Goal: Task Accomplishment & Management: Complete application form

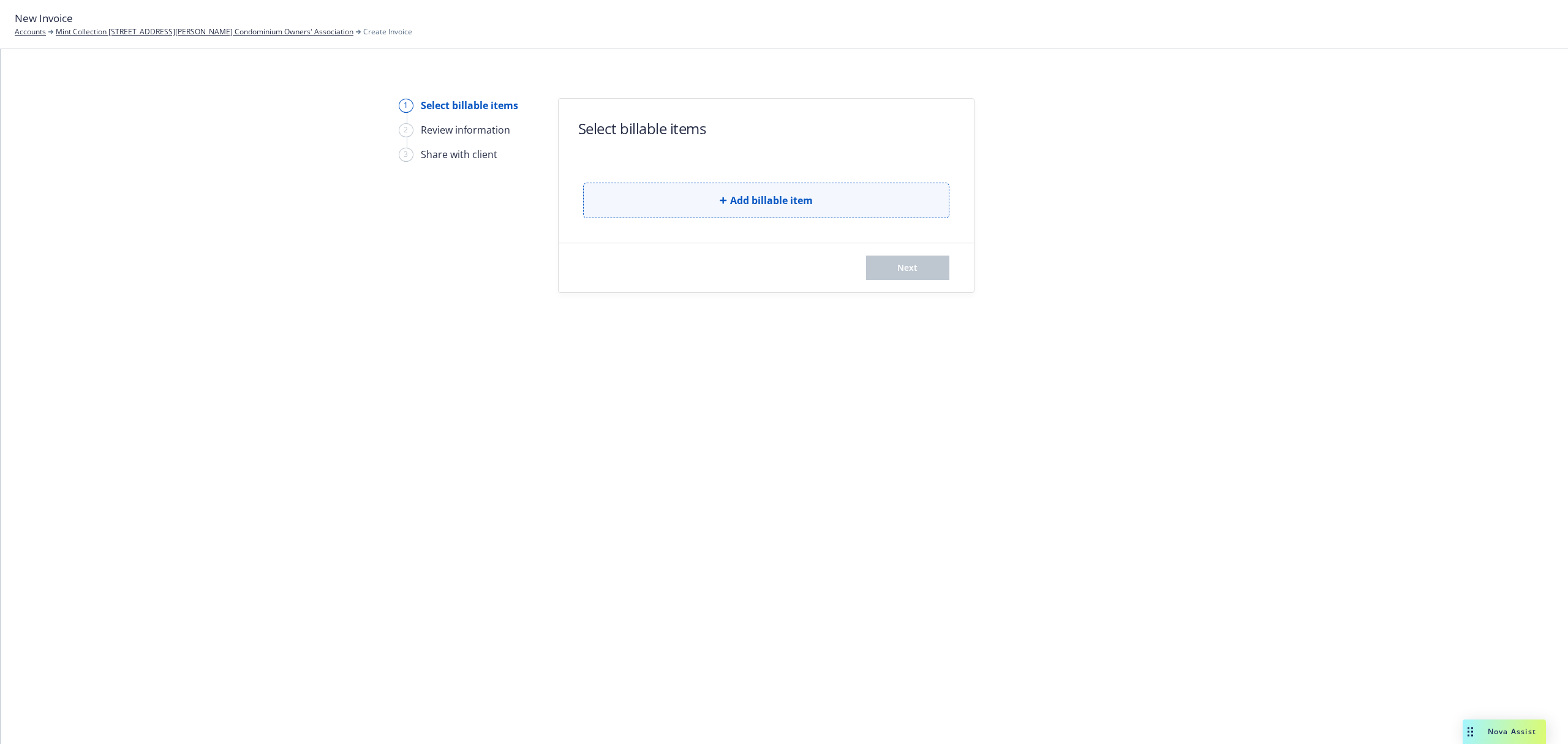
click at [848, 203] on button "Add billable item" at bounding box center [766, 200] width 366 height 35
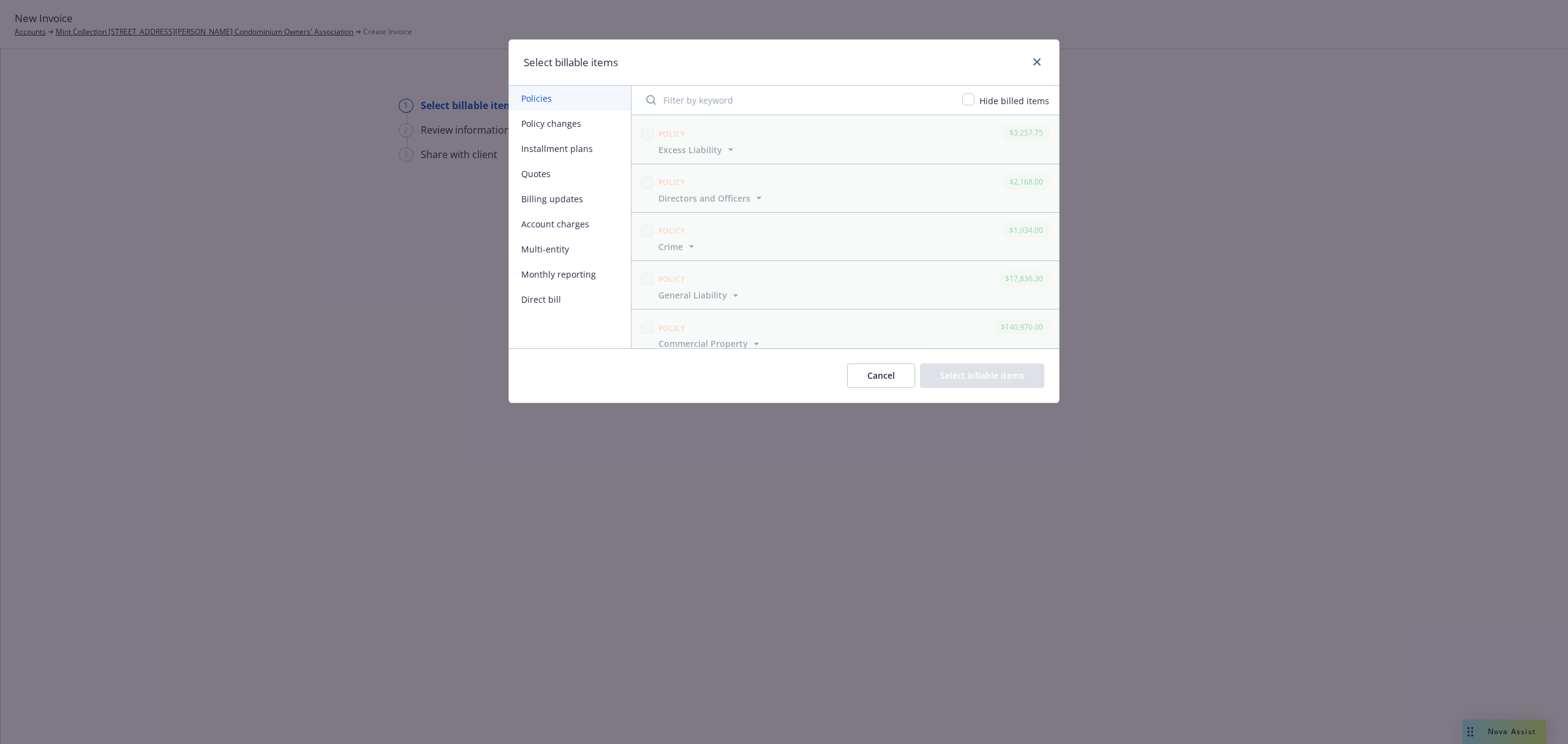
click at [574, 149] on button "Installment plans" at bounding box center [570, 149] width 122 height 25
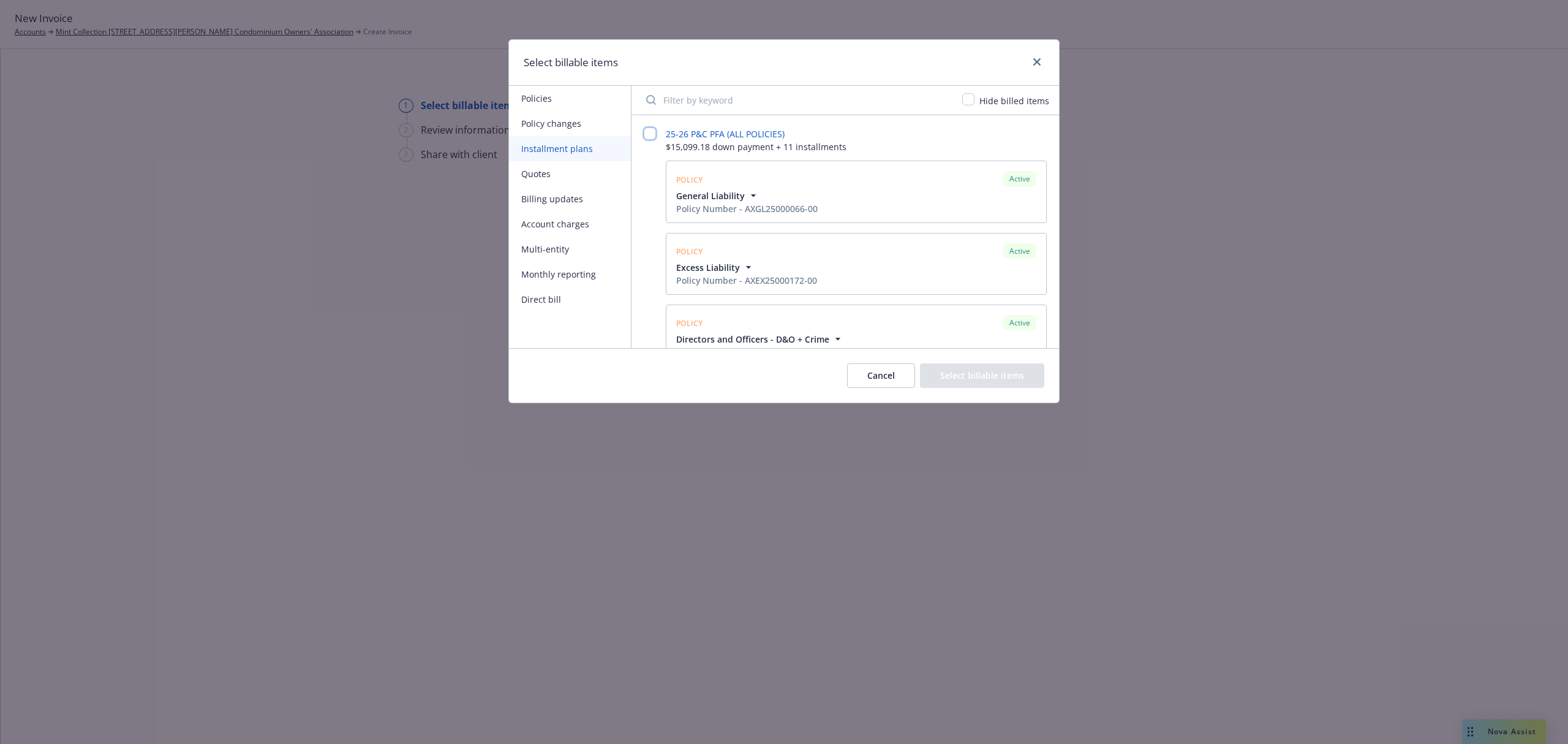
click at [648, 133] on input "checkbox" at bounding box center [650, 133] width 12 height 12
checkbox input "false"
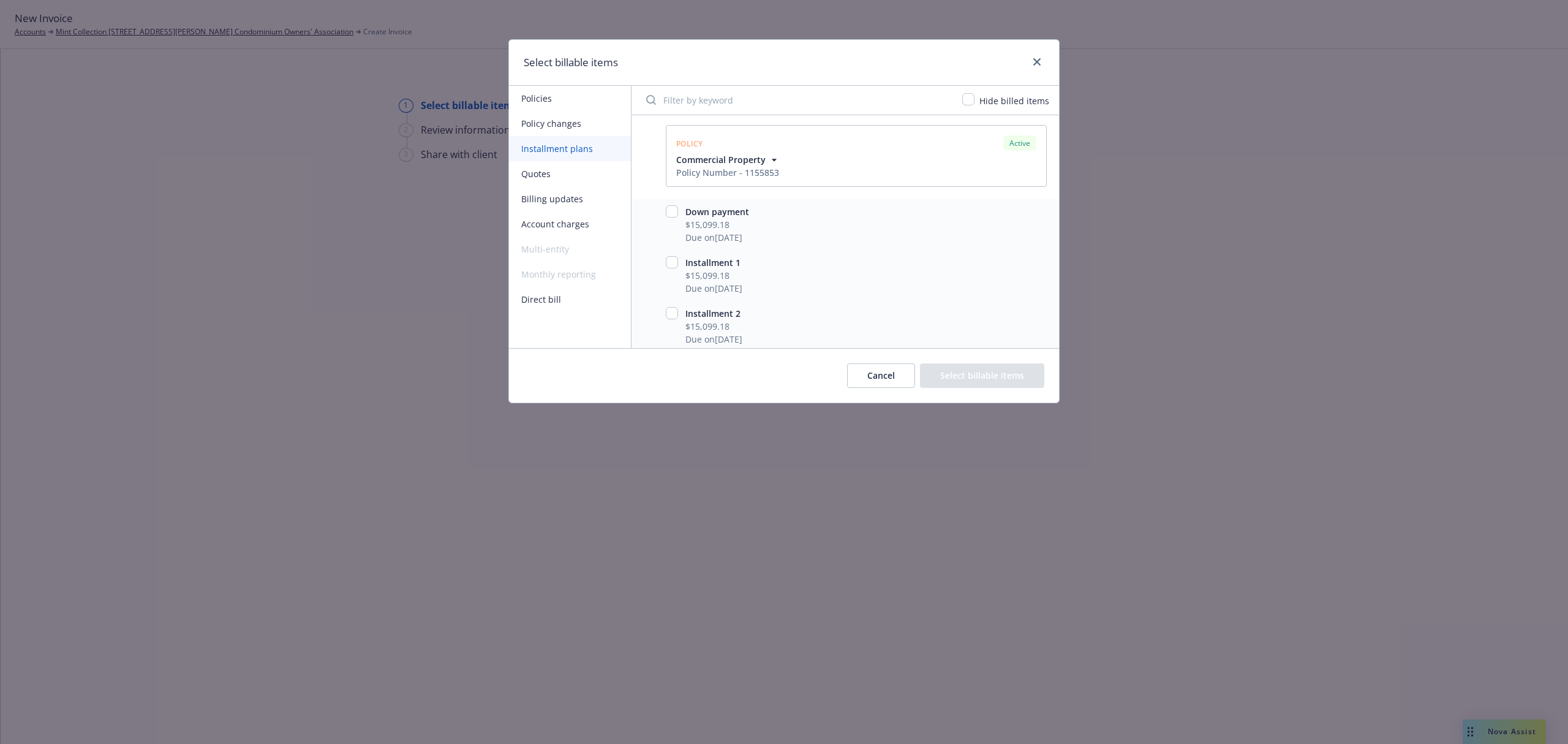
scroll to position [326, 0]
click at [674, 136] on input "checkbox" at bounding box center [672, 136] width 12 height 12
checkbox input "true"
click at [672, 186] on input "checkbox" at bounding box center [672, 187] width 12 height 12
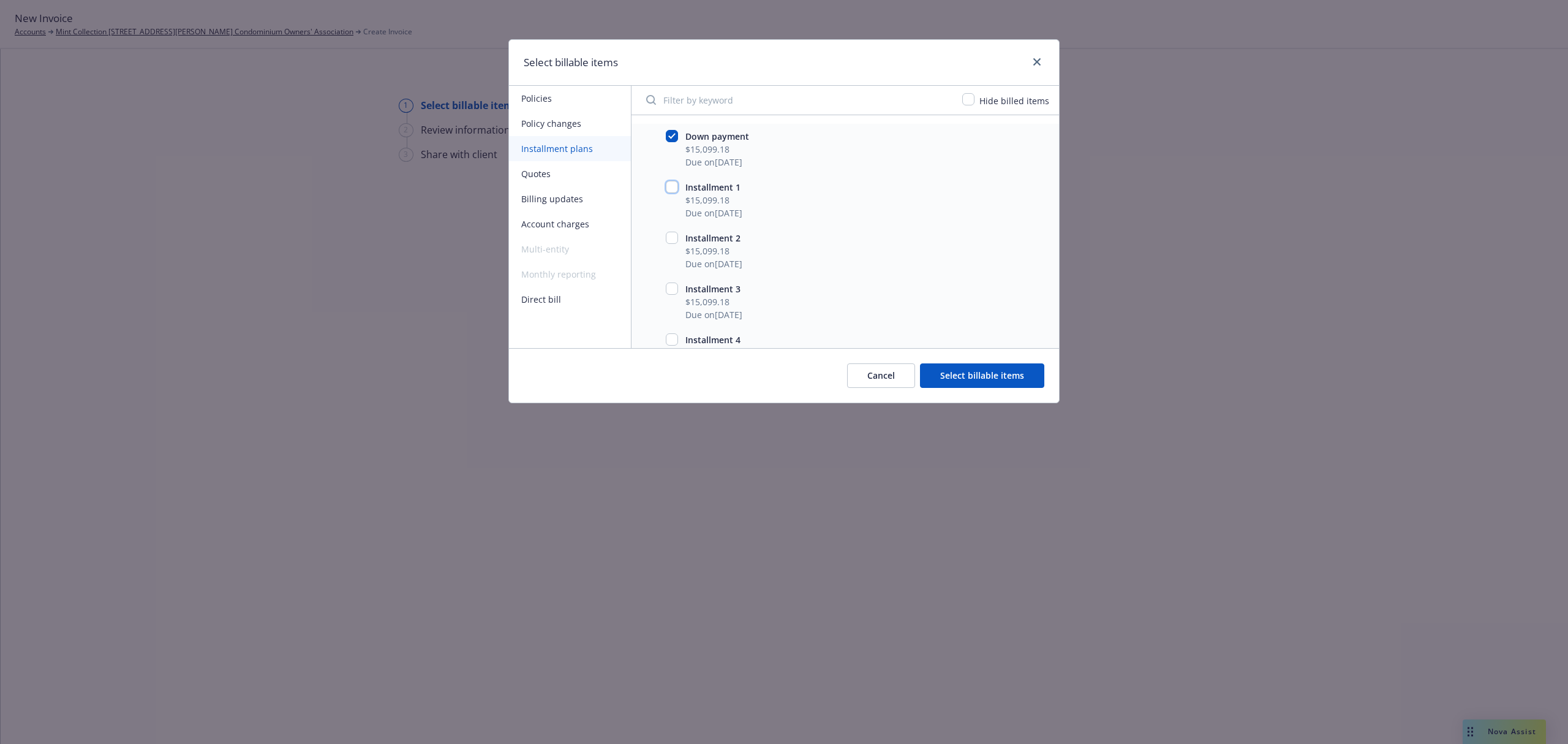
checkbox input "true"
click at [1012, 378] on button "Select billable items" at bounding box center [982, 375] width 124 height 24
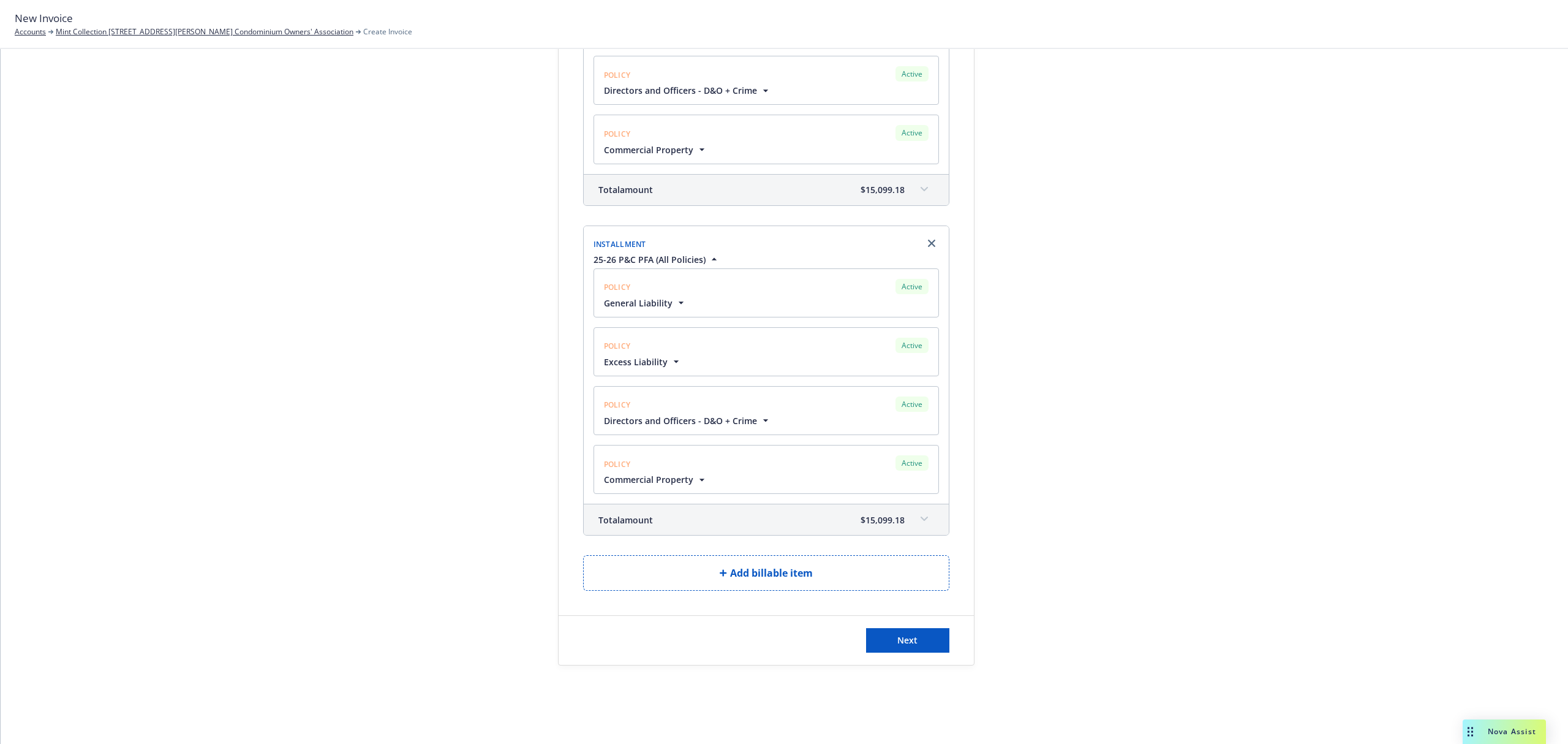
scroll to position [272, 0]
click at [894, 649] on button "Next" at bounding box center [907, 640] width 84 height 24
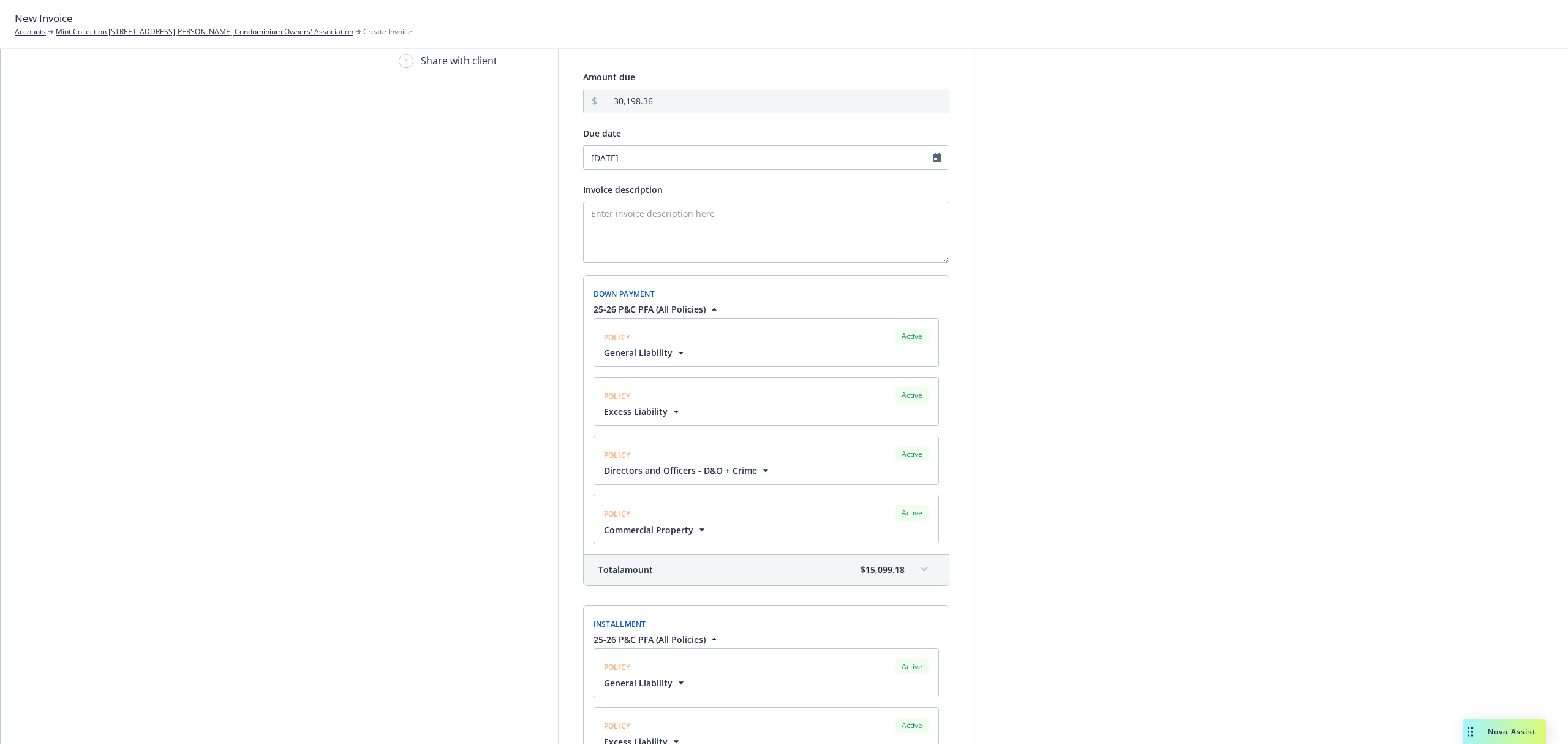
scroll to position [0, 0]
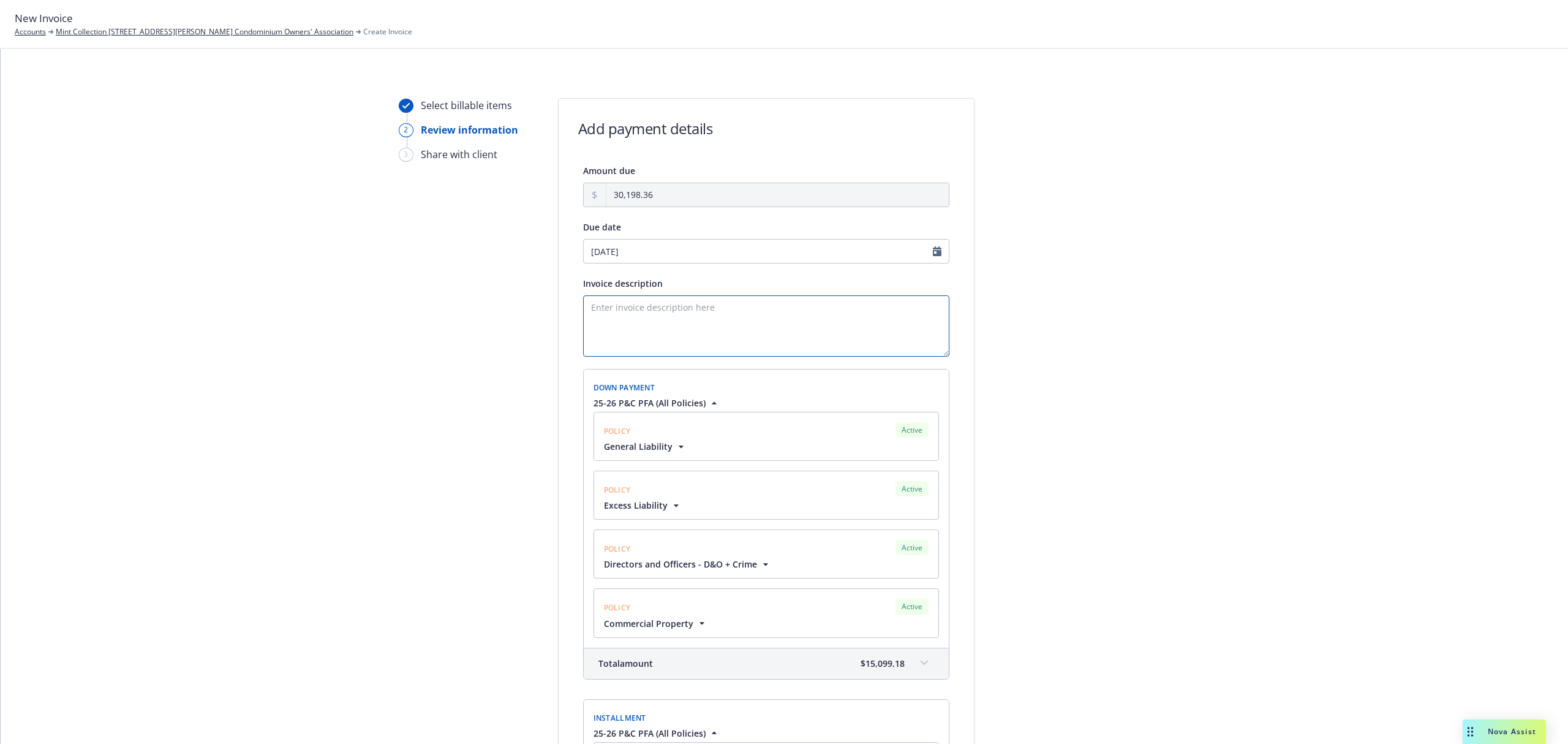
click at [643, 308] on textarea "Invoice description" at bounding box center [766, 326] width 366 height 62
click at [610, 299] on textarea "Invoice description" at bounding box center [766, 326] width 366 height 62
type textarea "25-26"
